Goal: Find specific page/section: Find specific page/section

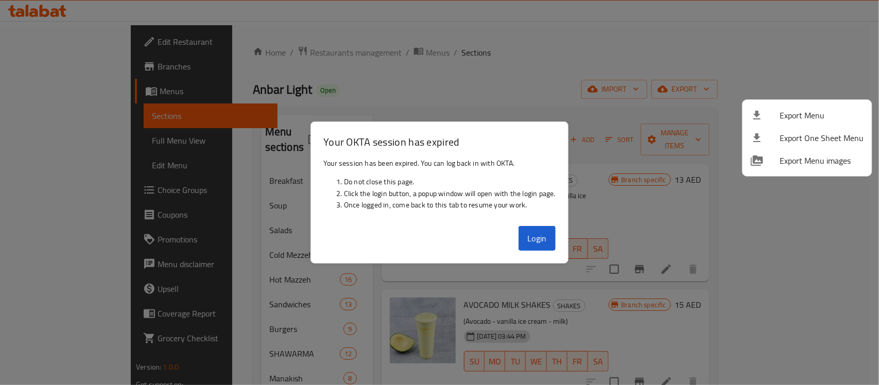
click at [543, 231] on div at bounding box center [439, 192] width 879 height 385
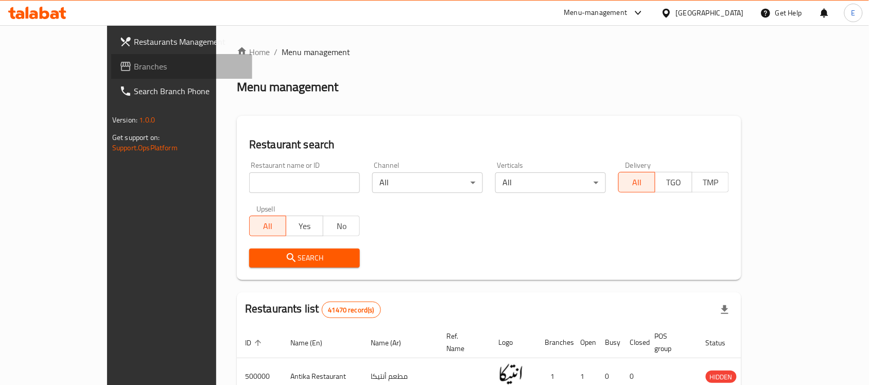
click at [120, 62] on icon at bounding box center [125, 66] width 10 height 9
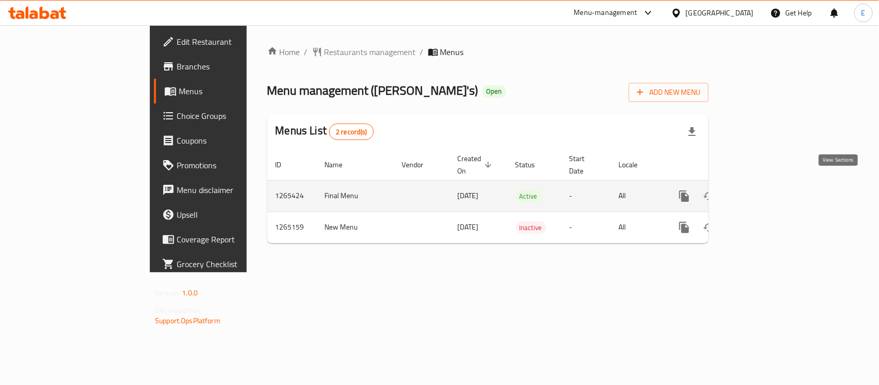
click at [764, 190] on icon "enhanced table" at bounding box center [758, 196] width 12 height 12
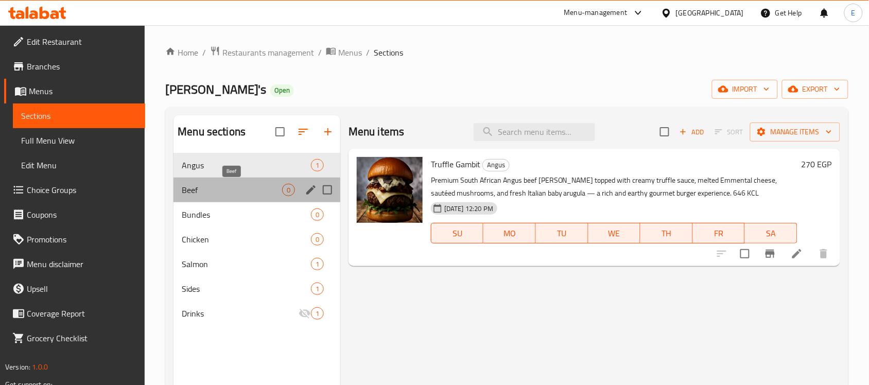
click at [271, 194] on span "Beef" at bounding box center [232, 190] width 100 height 12
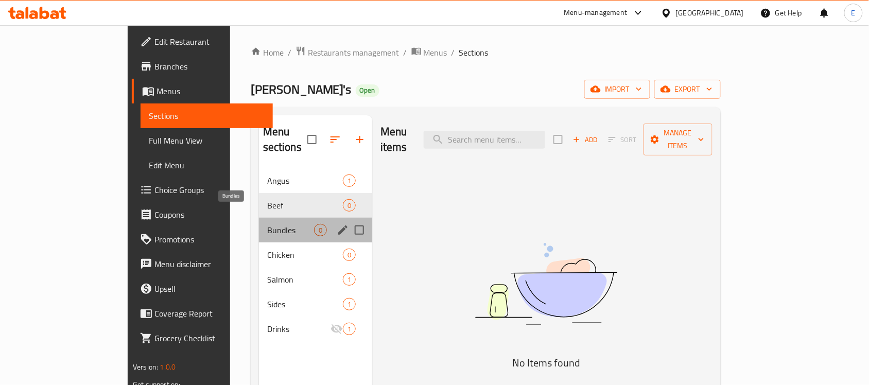
click at [267, 224] on span "Bundles" at bounding box center [290, 230] width 47 height 12
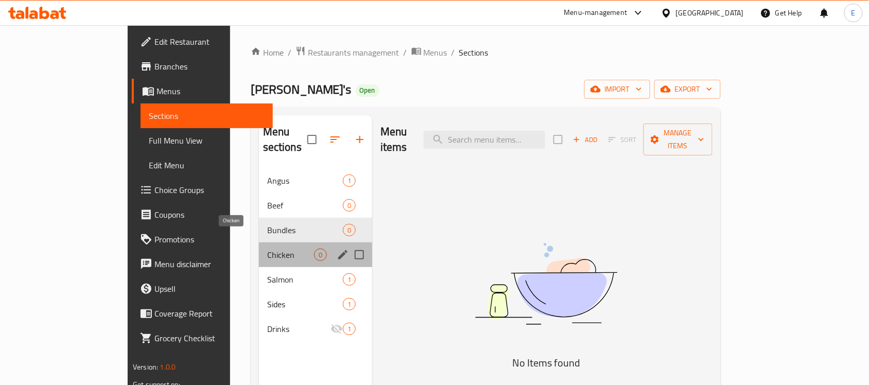
click at [267, 249] on span "Chicken" at bounding box center [290, 255] width 47 height 12
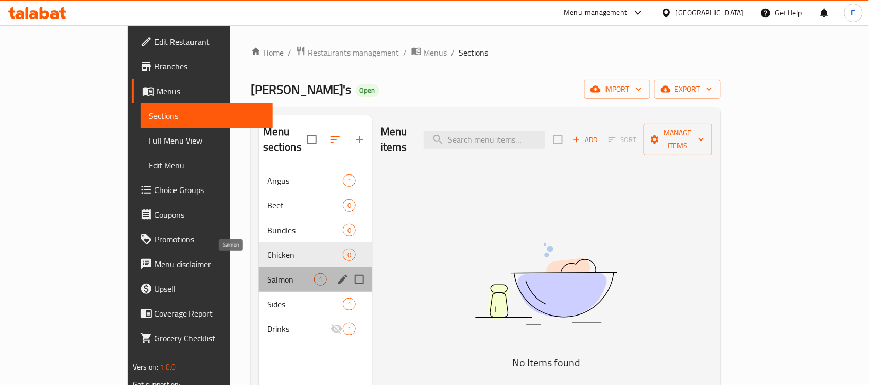
click at [267, 273] on span "Salmon" at bounding box center [290, 279] width 47 height 12
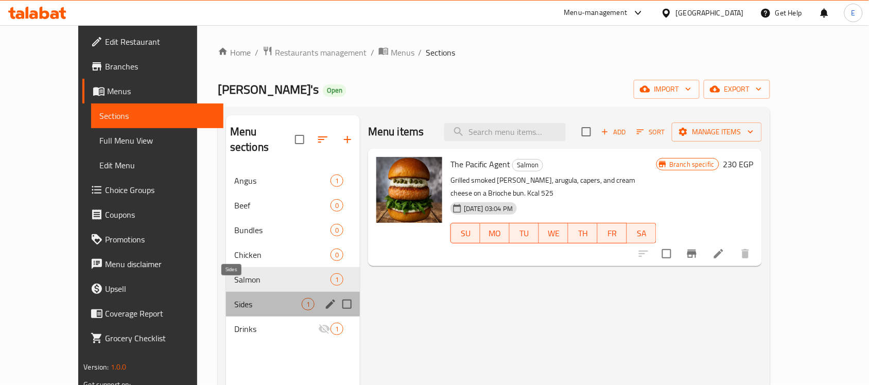
click at [238, 298] on span "Sides" at bounding box center [267, 304] width 67 height 12
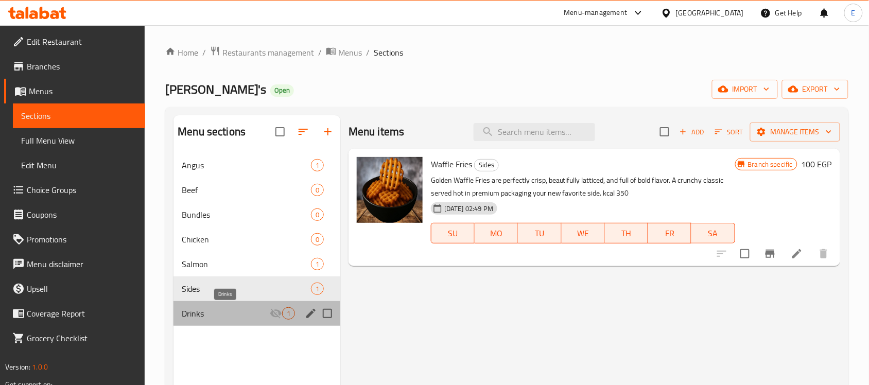
click at [232, 312] on span "Drinks" at bounding box center [226, 313] width 88 height 12
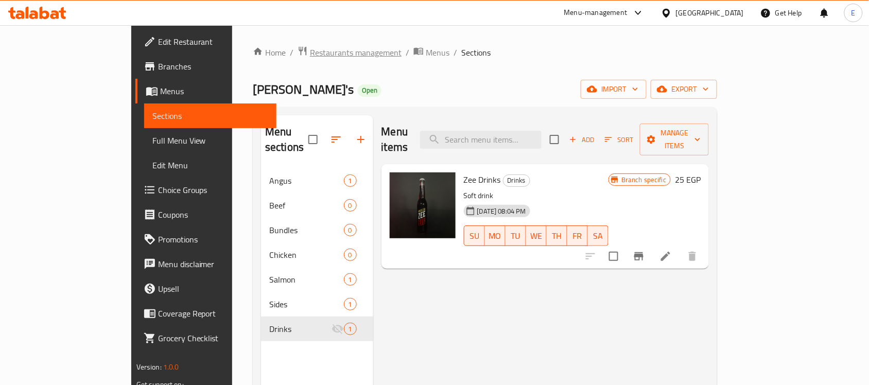
click at [310, 48] on span "Restaurants management" at bounding box center [356, 52] width 92 height 12
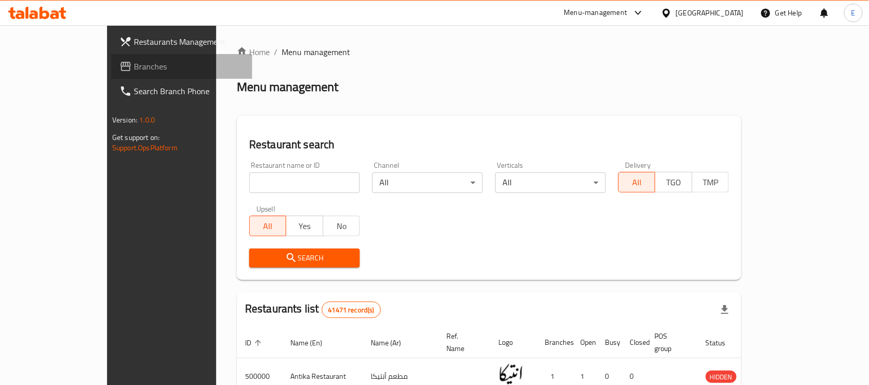
click at [134, 69] on span "Branches" at bounding box center [189, 66] width 110 height 12
